Goal: Task Accomplishment & Management: Complete application form

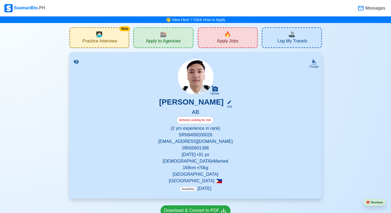
click at [246, 38] on div "🔥 Apply Jobs" at bounding box center [228, 37] width 60 height 21
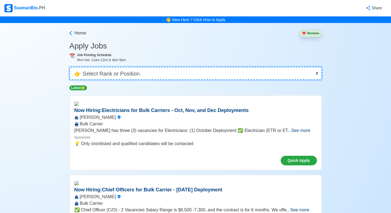
click at [298, 72] on select "👉 Select Rank or Position Master Chief Officer 2nd Officer 3rd Officer Junior O…" at bounding box center [195, 73] width 252 height 13
select select "Junior Officer"
click at [70, 67] on select "👉 Select Rank or Position Master Chief Officer 2nd Officer 3rd Officer Junior O…" at bounding box center [195, 73] width 252 height 13
